Goal: Transaction & Acquisition: Purchase product/service

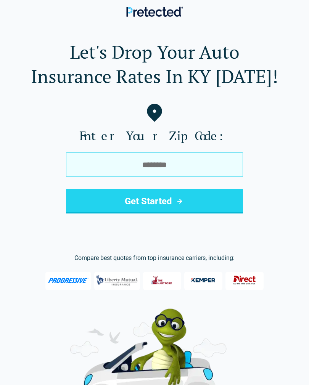
click at [114, 165] on input "tel" at bounding box center [154, 164] width 177 height 24
type input "*****"
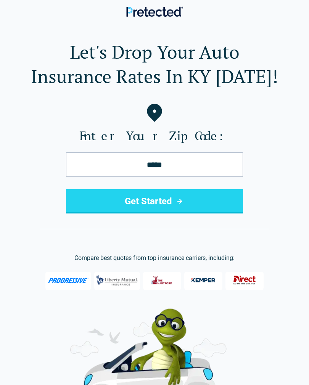
click at [211, 204] on button "Get Started" at bounding box center [154, 201] width 177 height 24
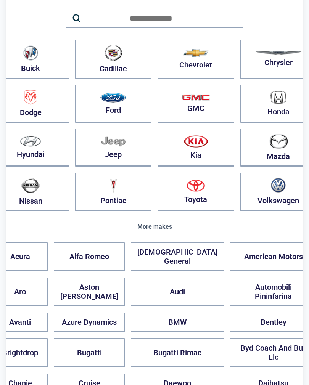
scroll to position [70, 0]
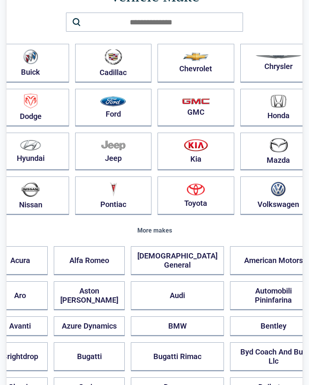
click at [185, 150] on img "button" at bounding box center [196, 145] width 24 height 13
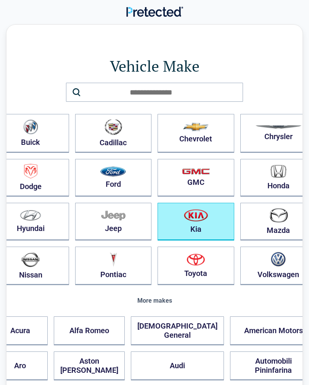
scroll to position [11, 0]
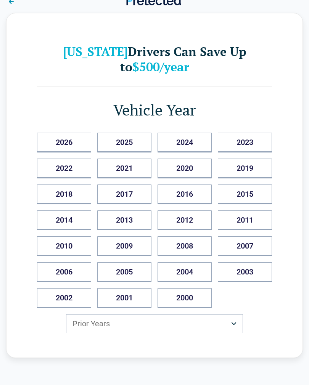
click at [77, 196] on button "2018" at bounding box center [64, 194] width 54 height 20
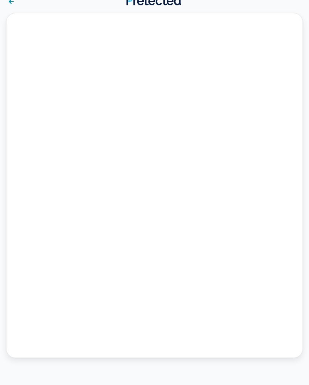
scroll to position [0, 0]
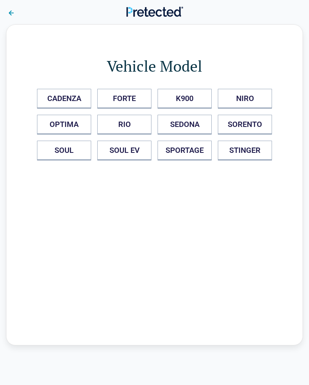
click at [68, 152] on button "SOUL" at bounding box center [64, 151] width 54 height 20
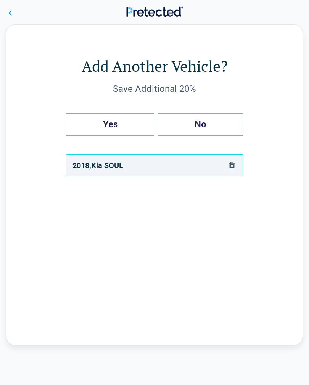
click at [211, 129] on button "No" at bounding box center [199, 124] width 85 height 23
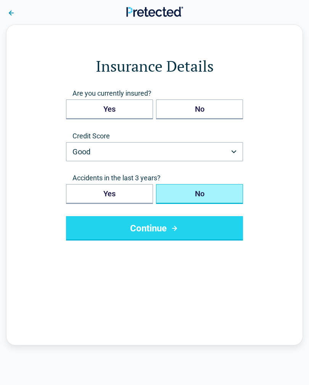
click at [128, 111] on button "Yes" at bounding box center [109, 109] width 87 height 20
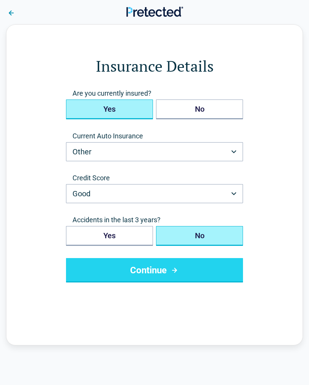
click at [217, 236] on button "No" at bounding box center [199, 236] width 87 height 20
click at [107, 188] on button "Good" at bounding box center [154, 193] width 177 height 19
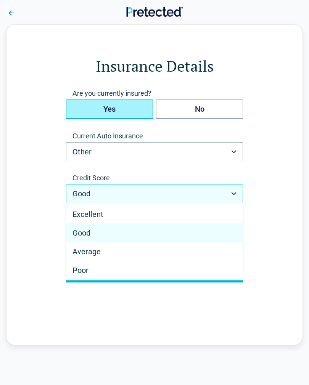
click at [118, 252] on div "Average" at bounding box center [154, 251] width 176 height 19
select select "*******"
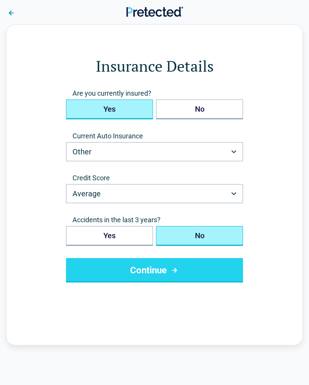
click at [204, 237] on button "No" at bounding box center [199, 236] width 87 height 20
click at [184, 274] on button "Continue" at bounding box center [154, 270] width 177 height 24
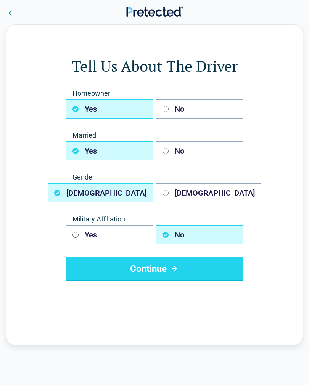
click at [165, 193] on icon "button" at bounding box center [165, 193] width 6 height 6
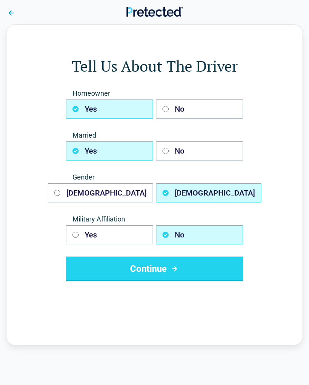
click at [165, 153] on icon "button" at bounding box center [165, 151] width 6 height 6
